Goal: Find specific page/section: Find specific page/section

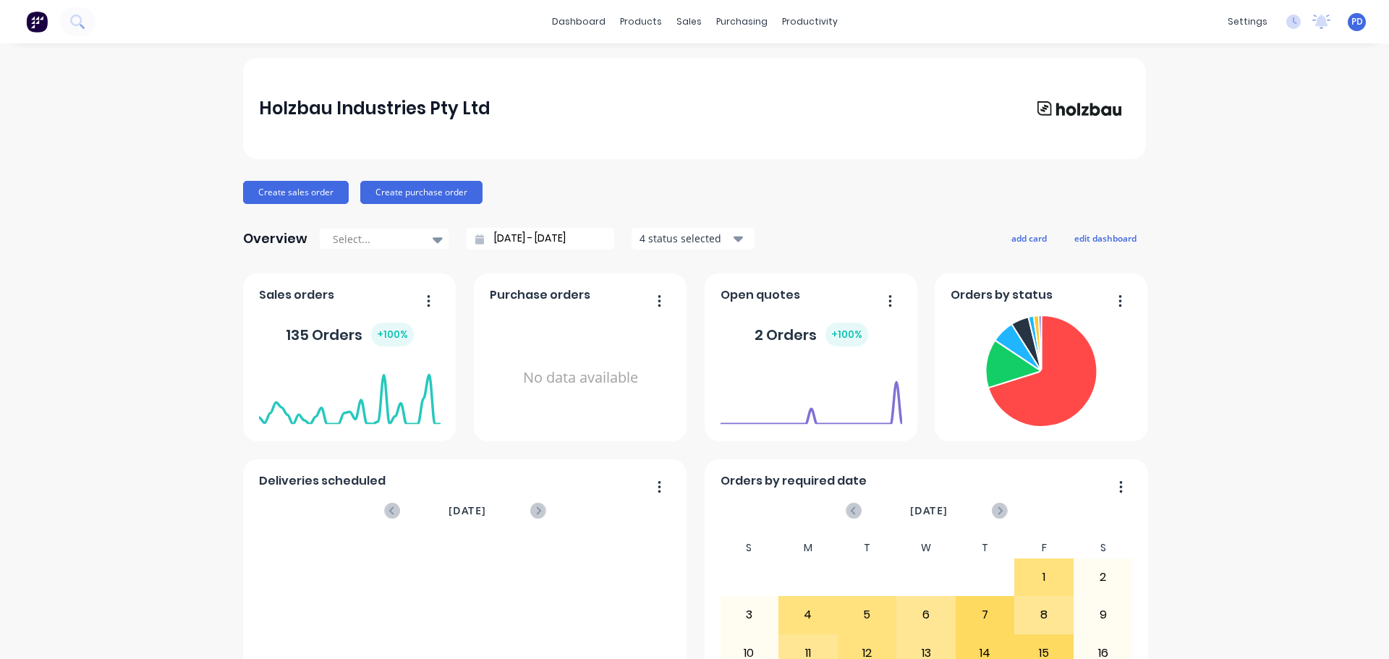
click at [80, 20] on icon at bounding box center [76, 20] width 12 height 12
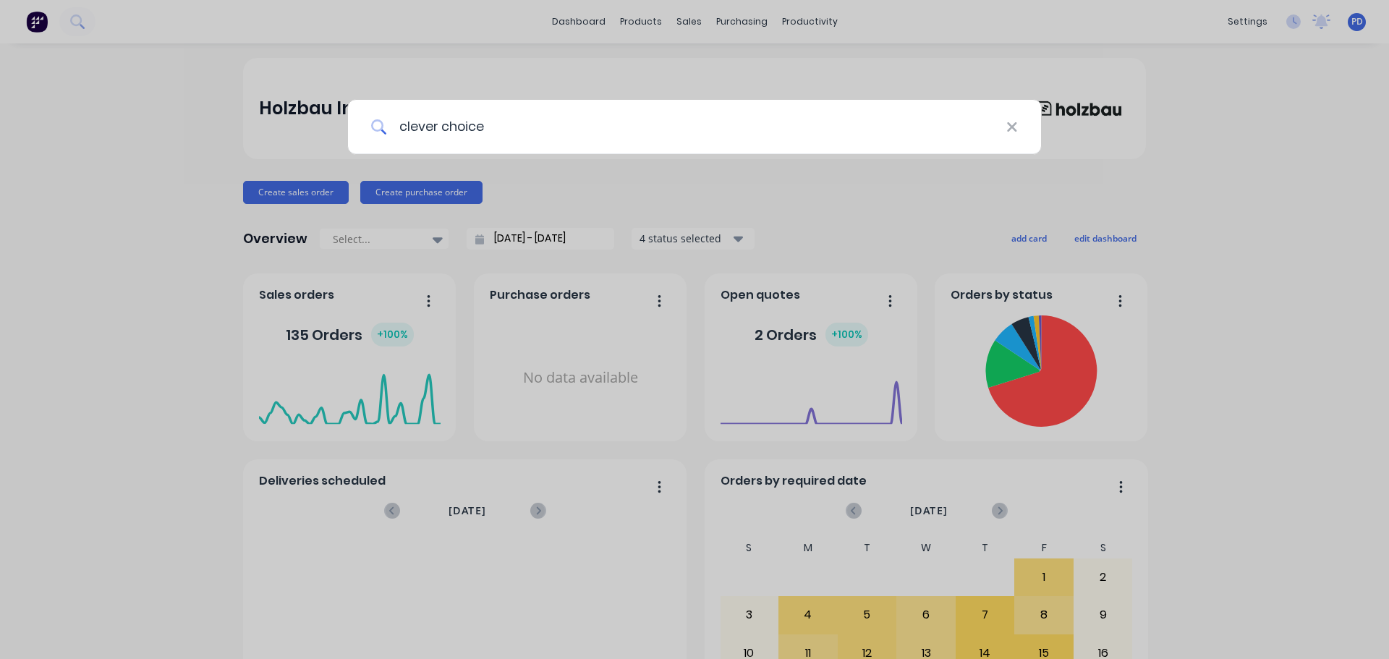
type input "clever choice"
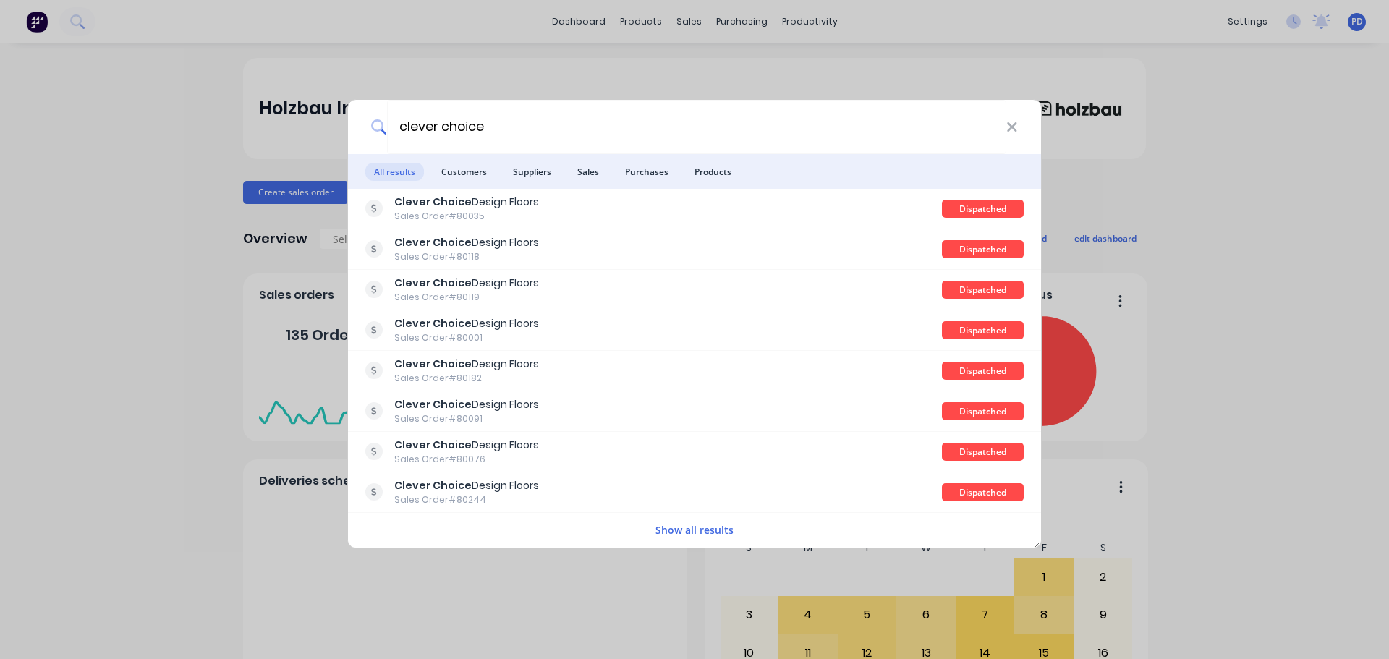
click at [474, 183] on li "Customers" at bounding box center [464, 171] width 63 height 35
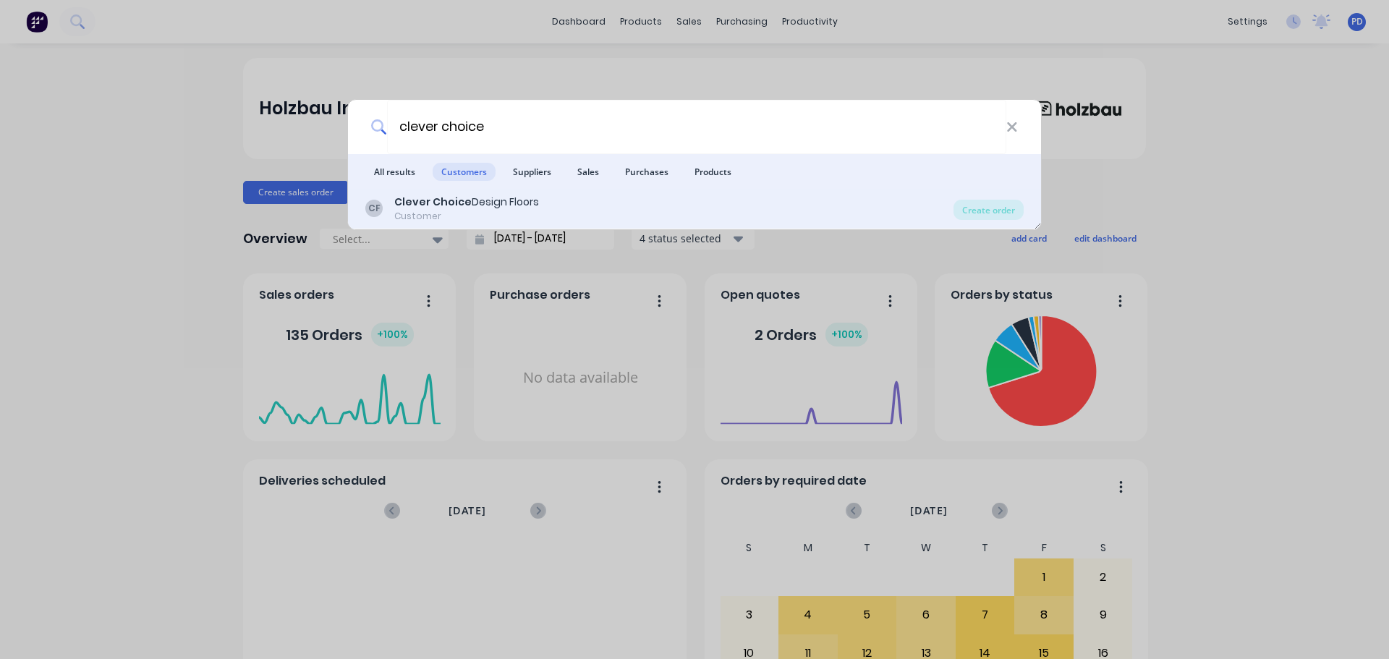
click at [447, 210] on div "Customer" at bounding box center [466, 216] width 145 height 13
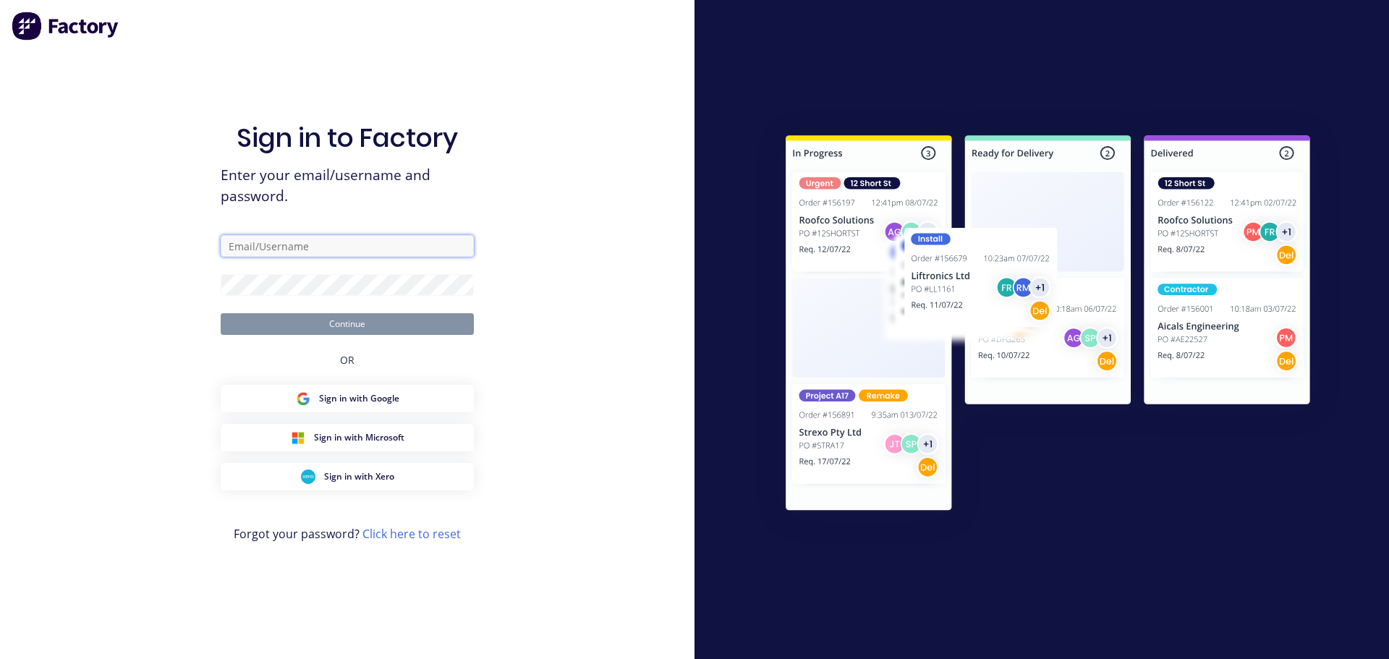
type input "[EMAIL_ADDRESS][DOMAIN_NAME]"
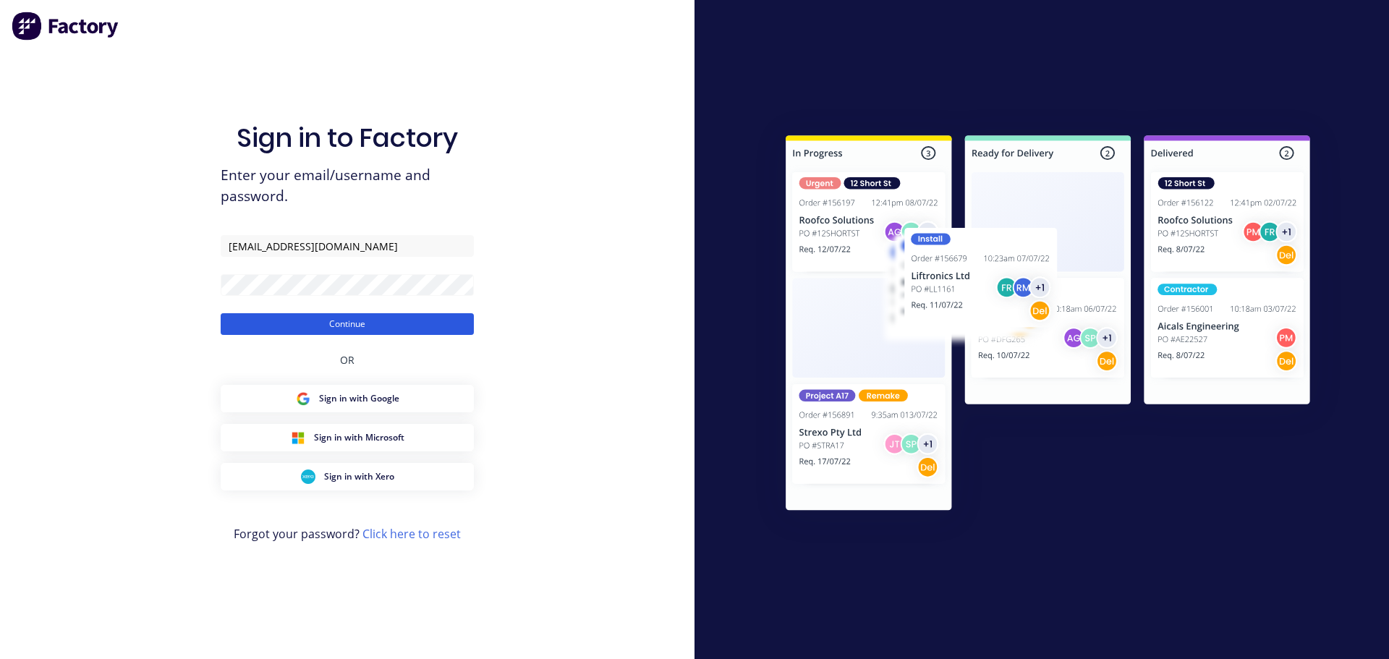
click at [349, 321] on button "Continue" at bounding box center [347, 324] width 253 height 22
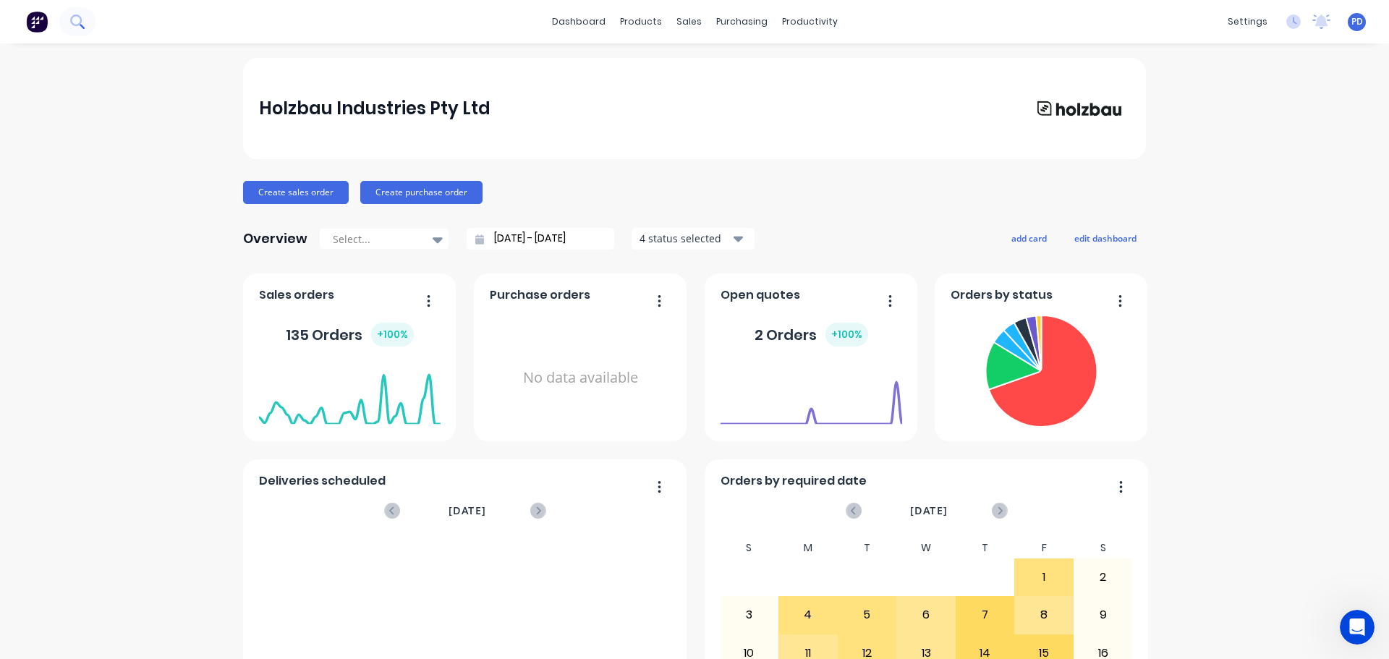
click at [87, 23] on button at bounding box center [77, 21] width 36 height 29
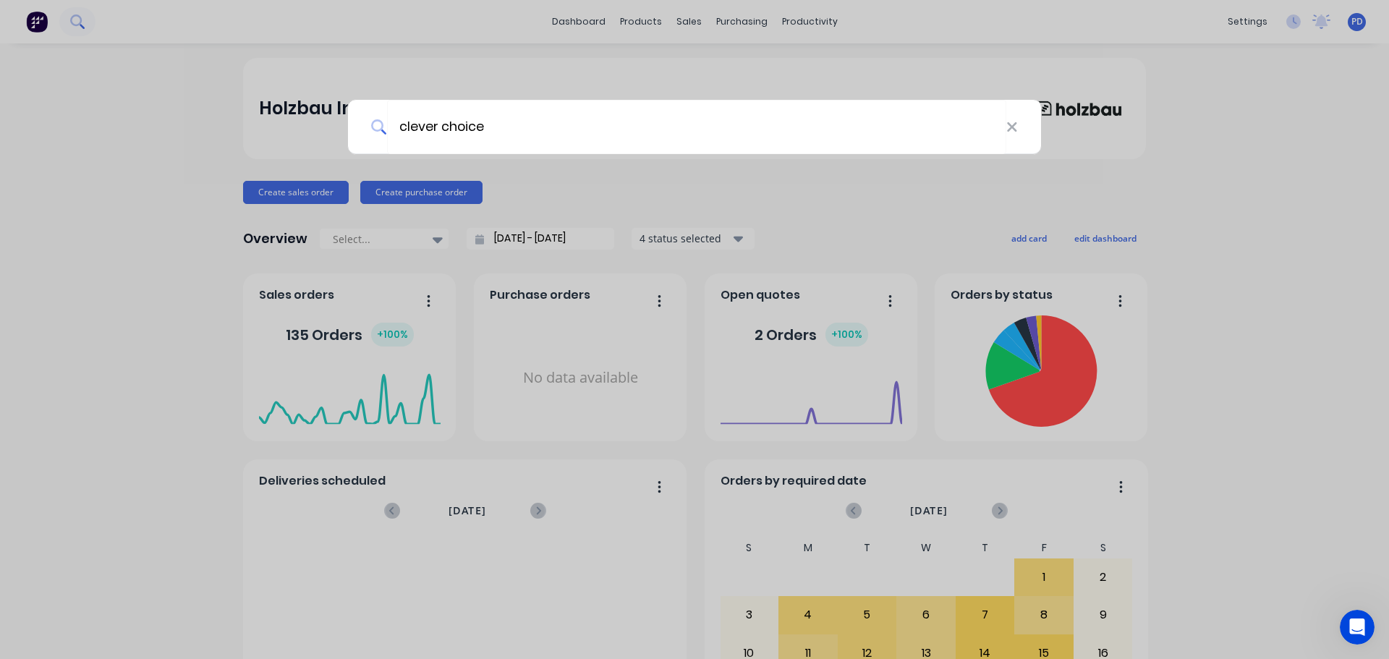
type input "clever choice"
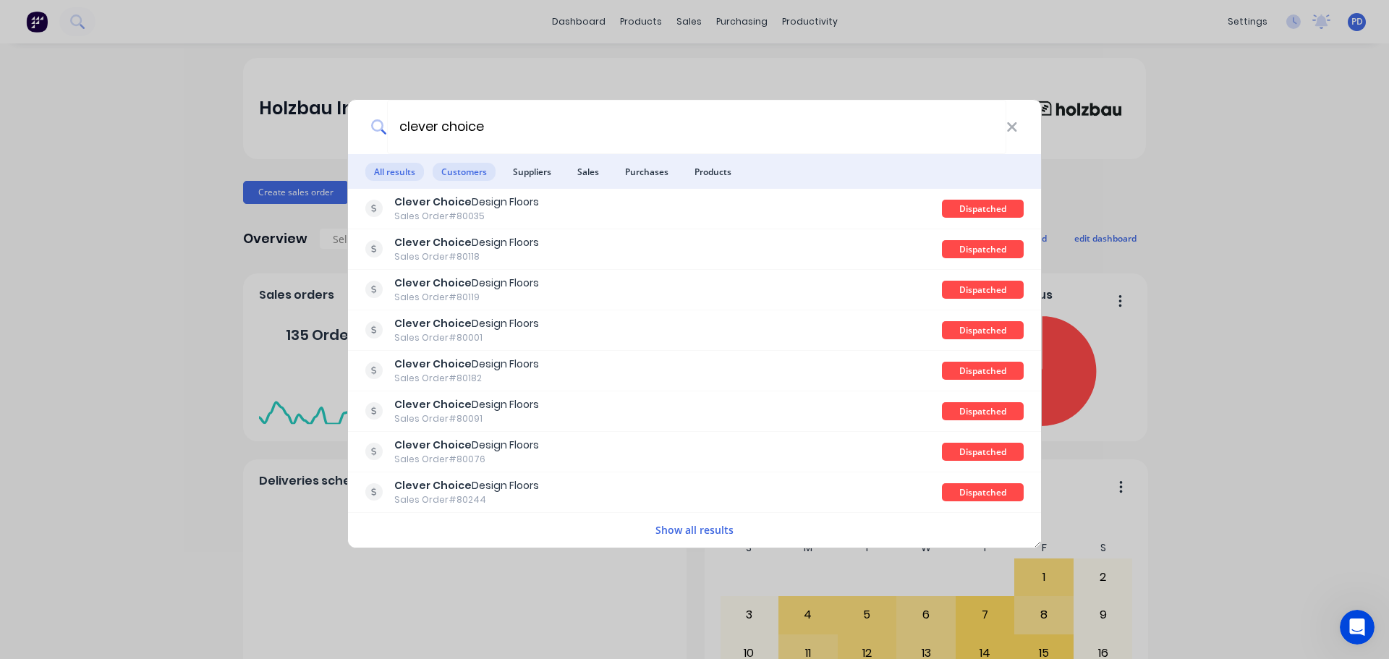
click at [480, 175] on span "Customers" at bounding box center [464, 172] width 63 height 18
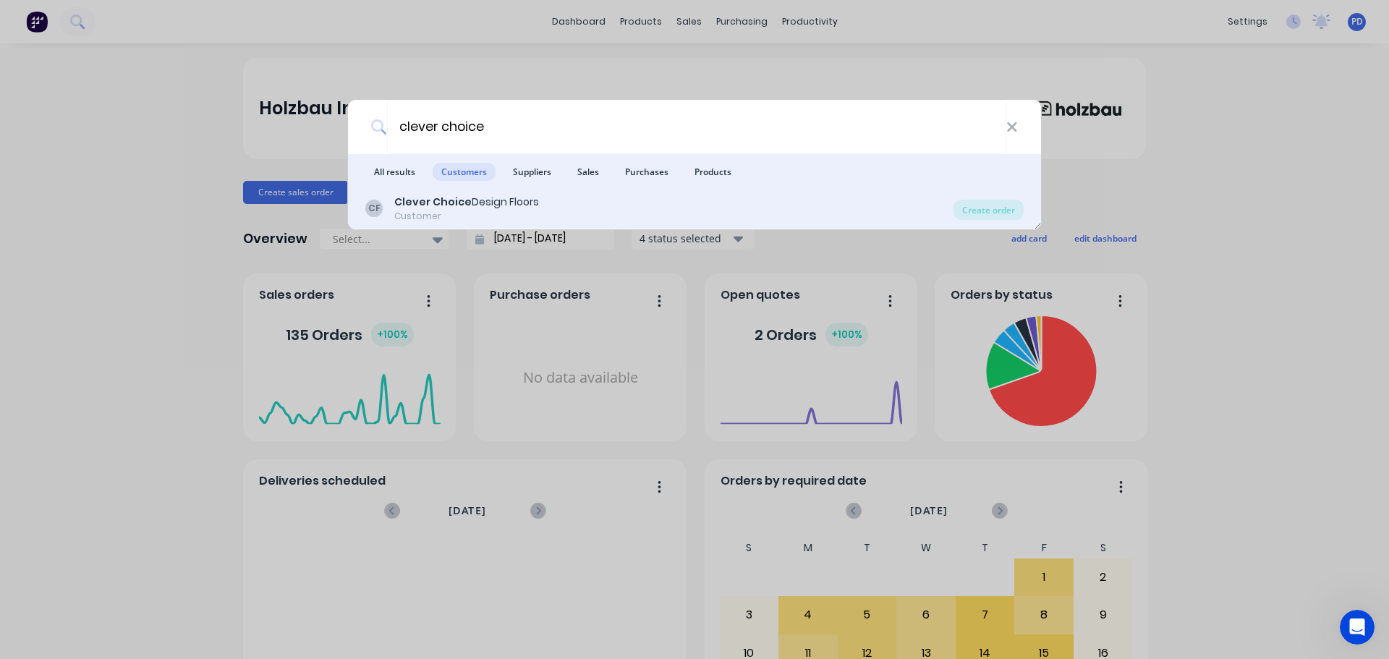
click at [433, 197] on b "Clever Choice" at bounding box center [432, 202] width 77 height 14
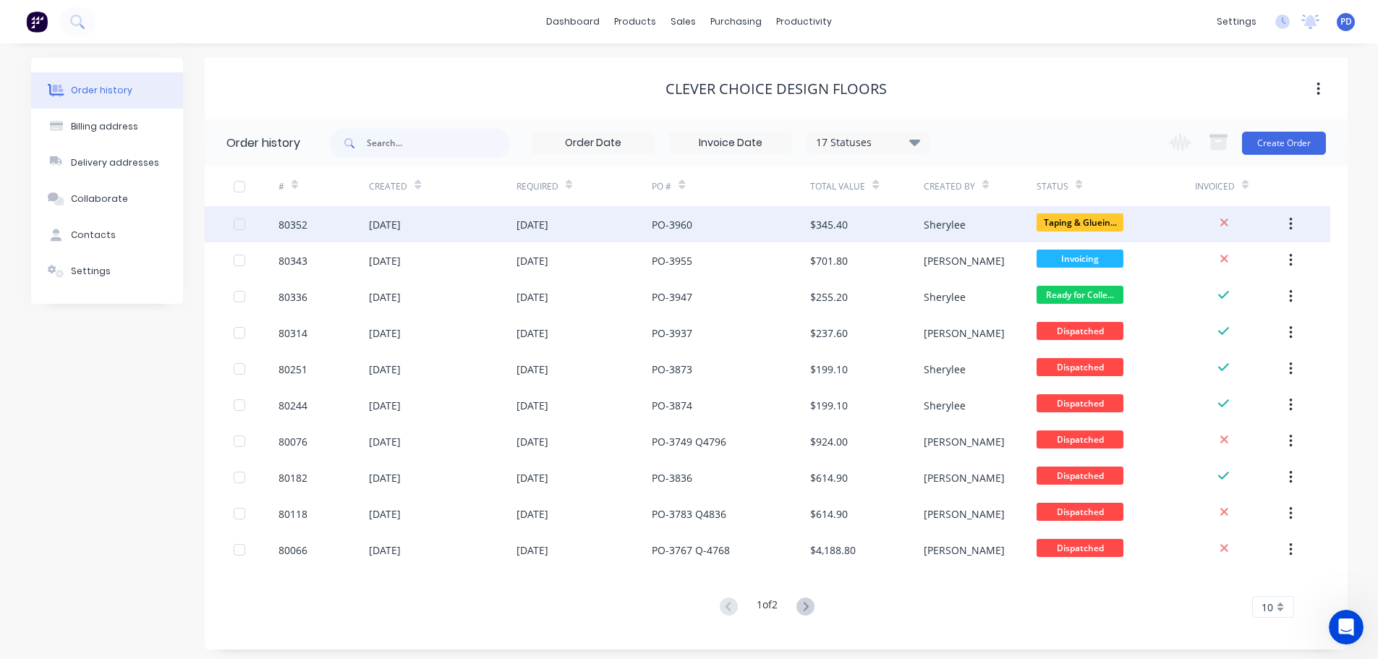
click at [401, 231] on div "[DATE]" at bounding box center [385, 224] width 32 height 15
